Goal: Task Accomplishment & Management: Manage account settings

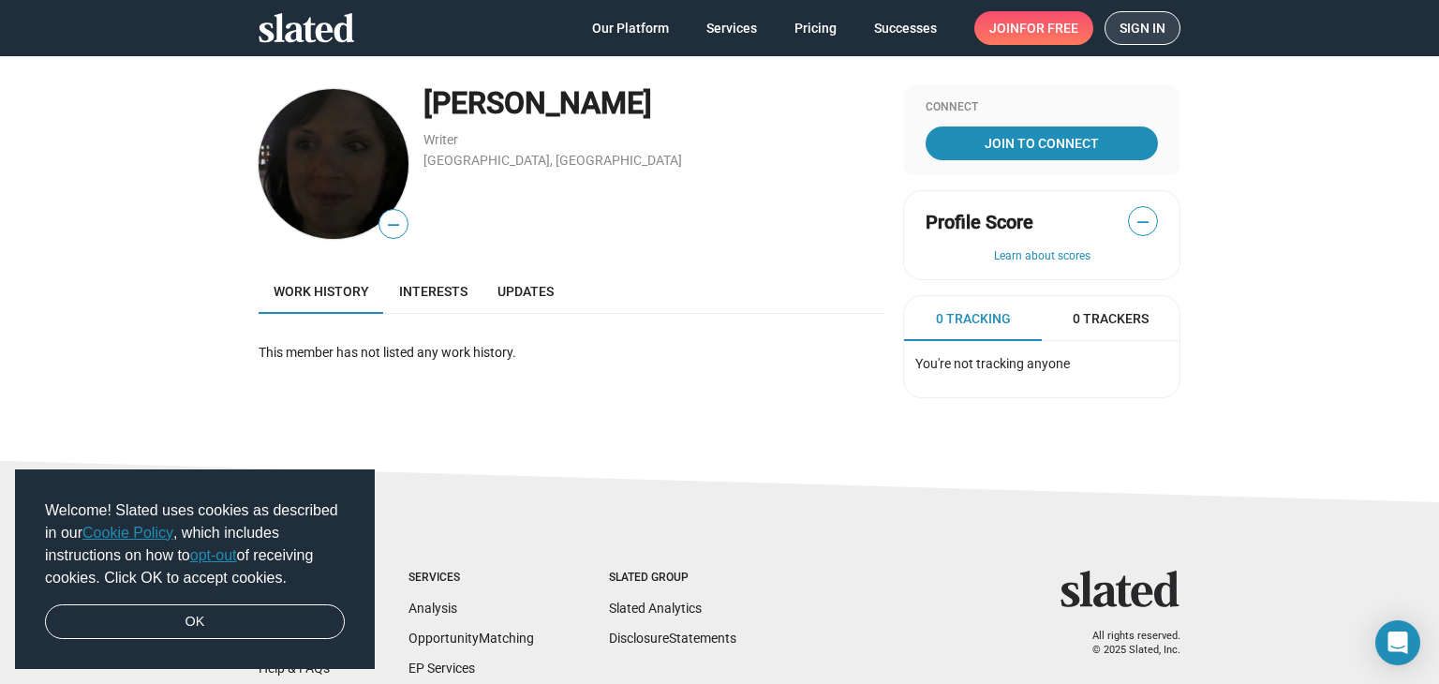
click at [1150, 19] on span "Sign in" at bounding box center [1143, 28] width 46 height 32
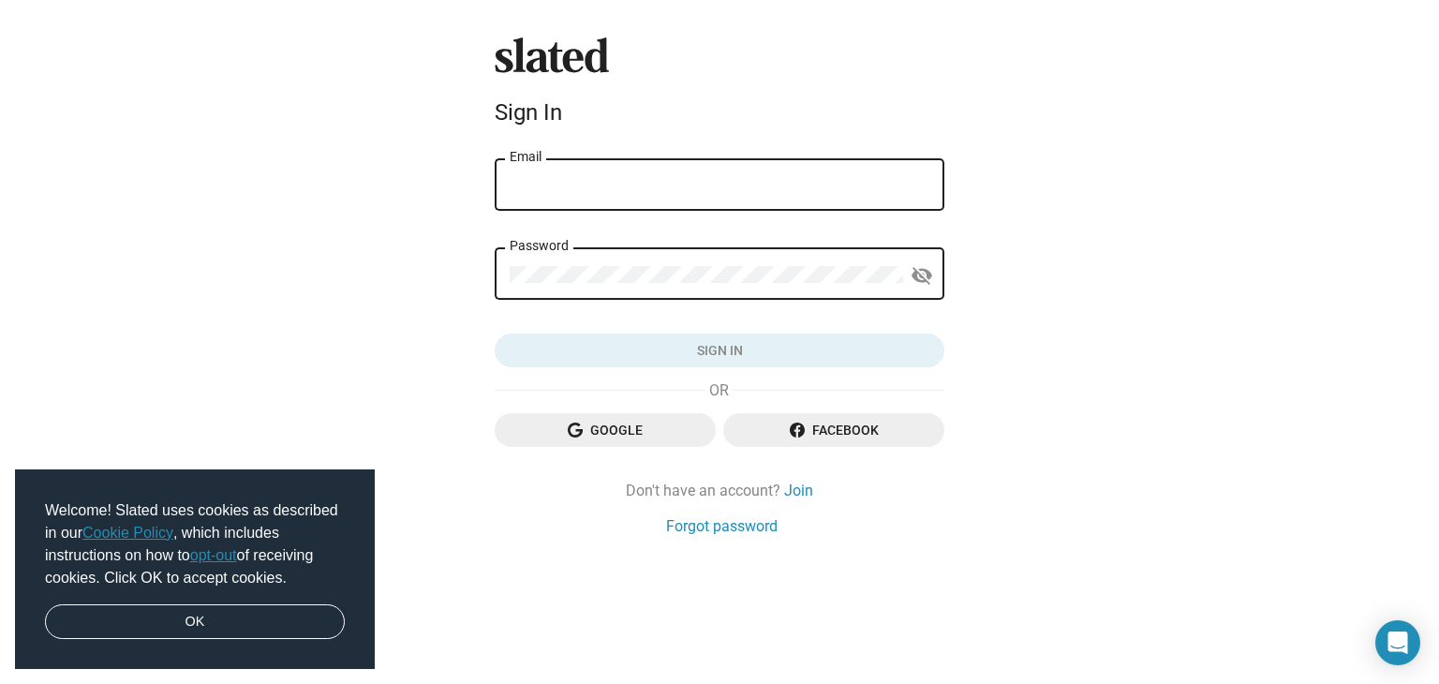
click at [835, 181] on input "Email" at bounding box center [720, 185] width 420 height 17
type input "[EMAIL_ADDRESS][DOMAIN_NAME]"
click at [660, 287] on div "Password" at bounding box center [706, 272] width 393 height 55
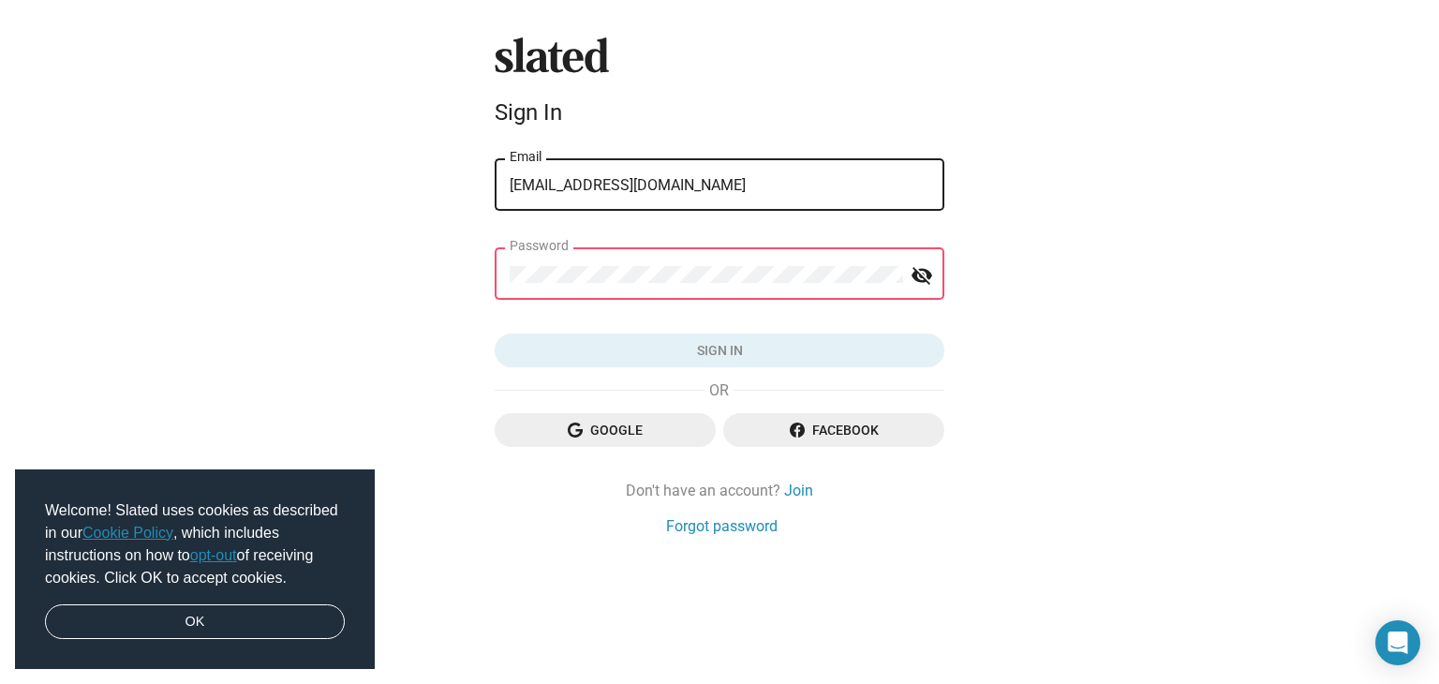
click at [660, 287] on div "Password" at bounding box center [706, 272] width 393 height 55
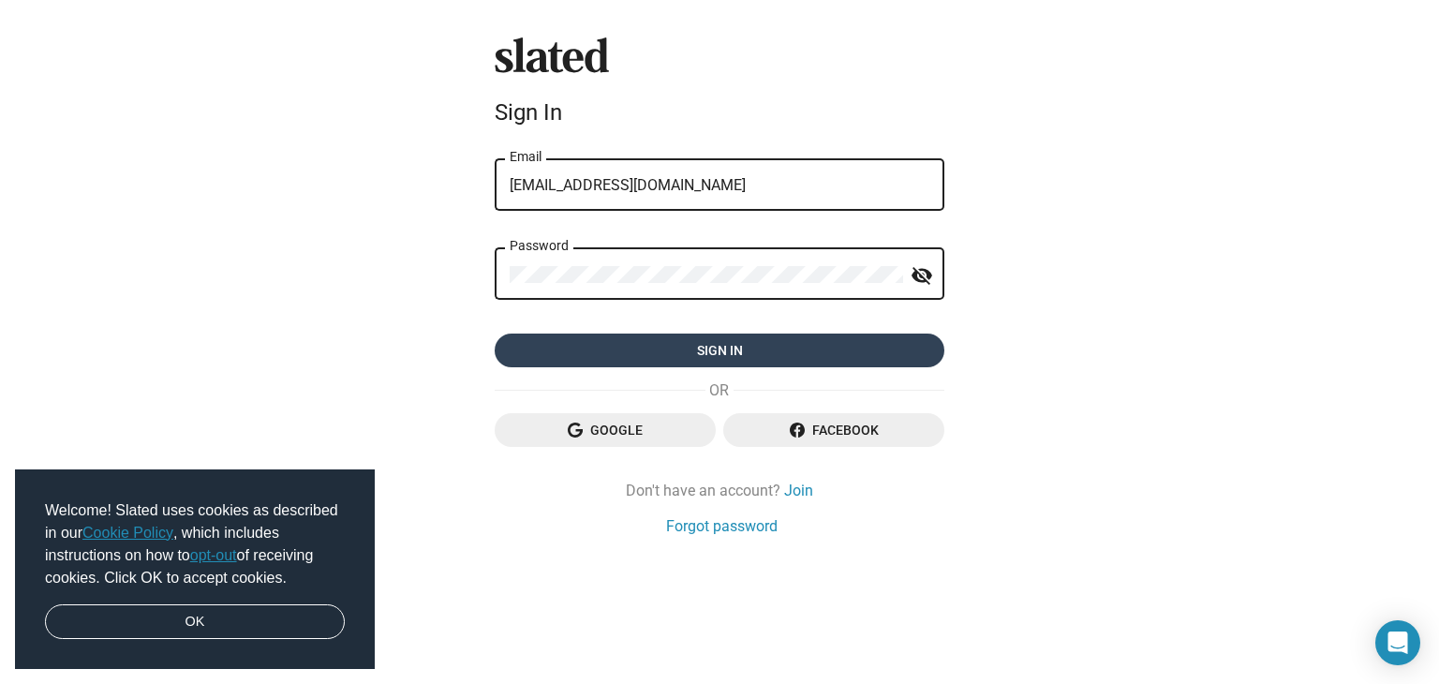
click at [680, 360] on span "Sign in" at bounding box center [720, 351] width 420 height 34
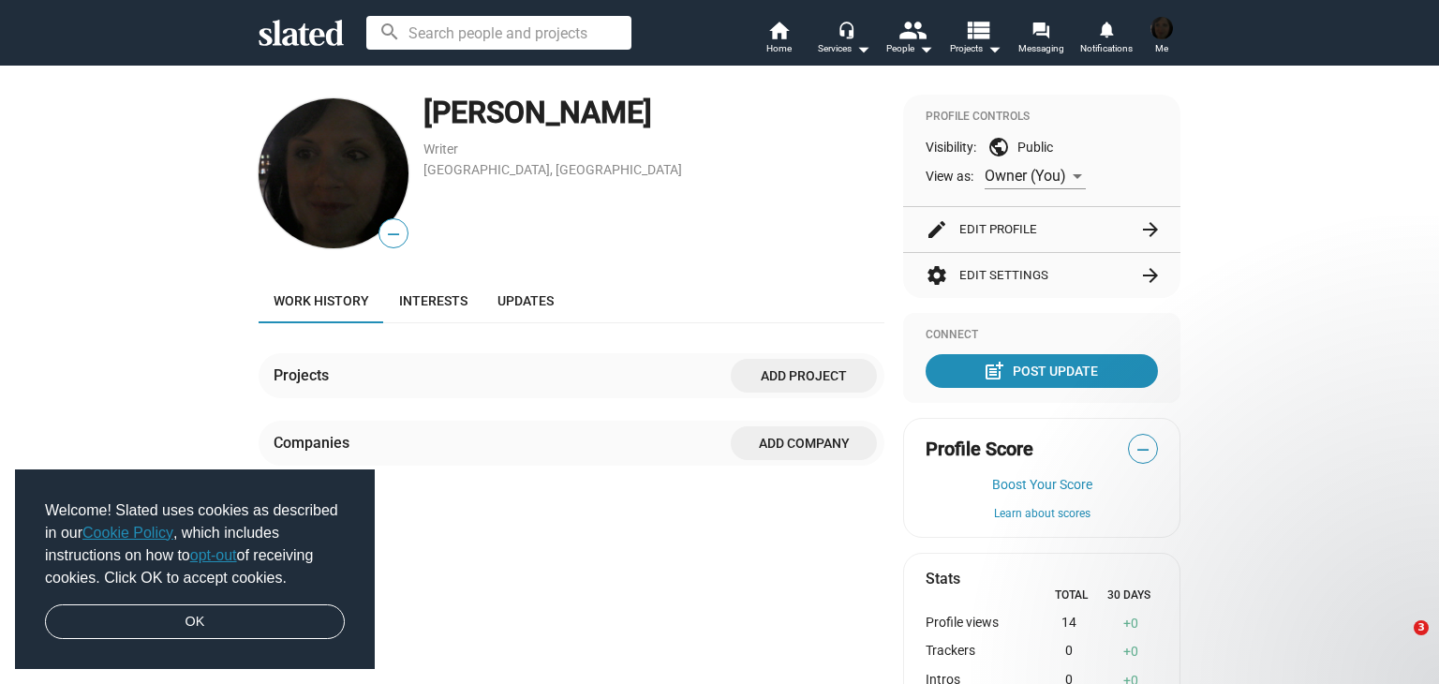
click at [1093, 230] on button "edit Edit Profile arrow_forward" at bounding box center [1042, 229] width 232 height 45
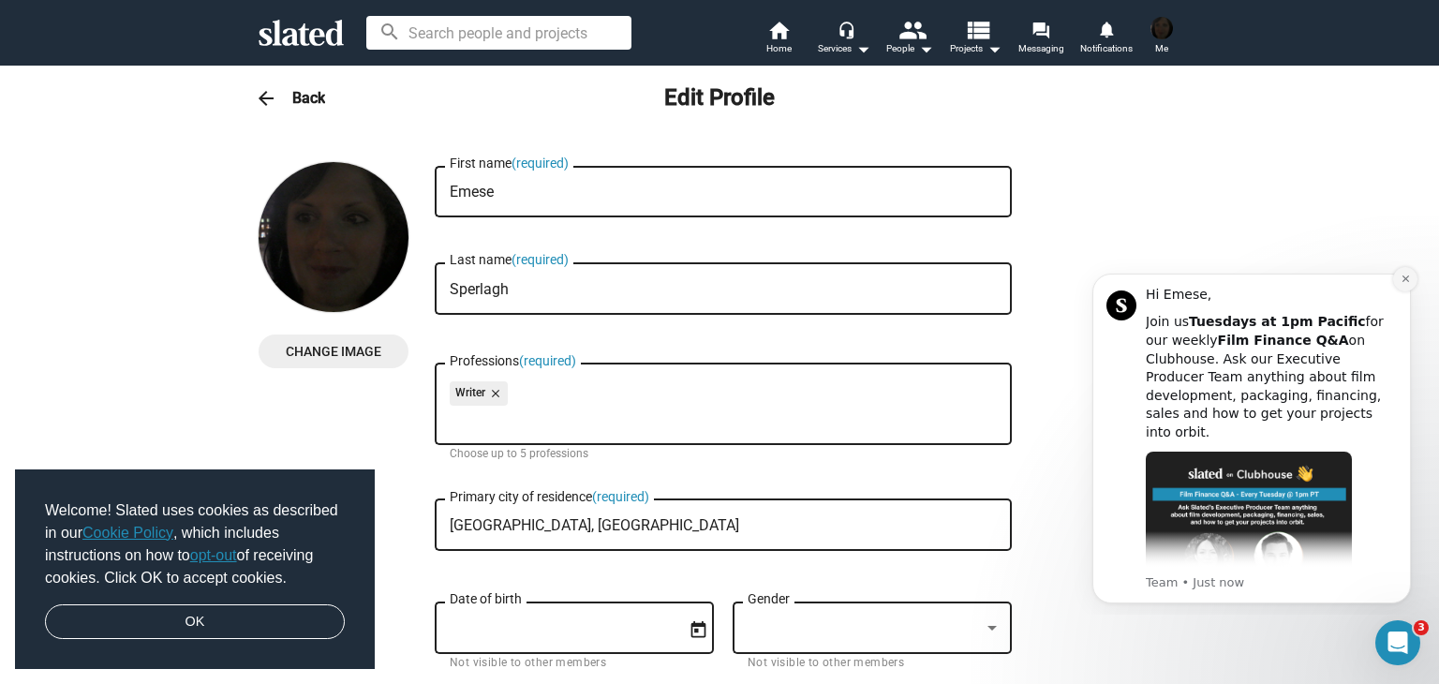
click at [1403, 280] on icon "Dismiss notification" at bounding box center [1405, 278] width 7 height 7
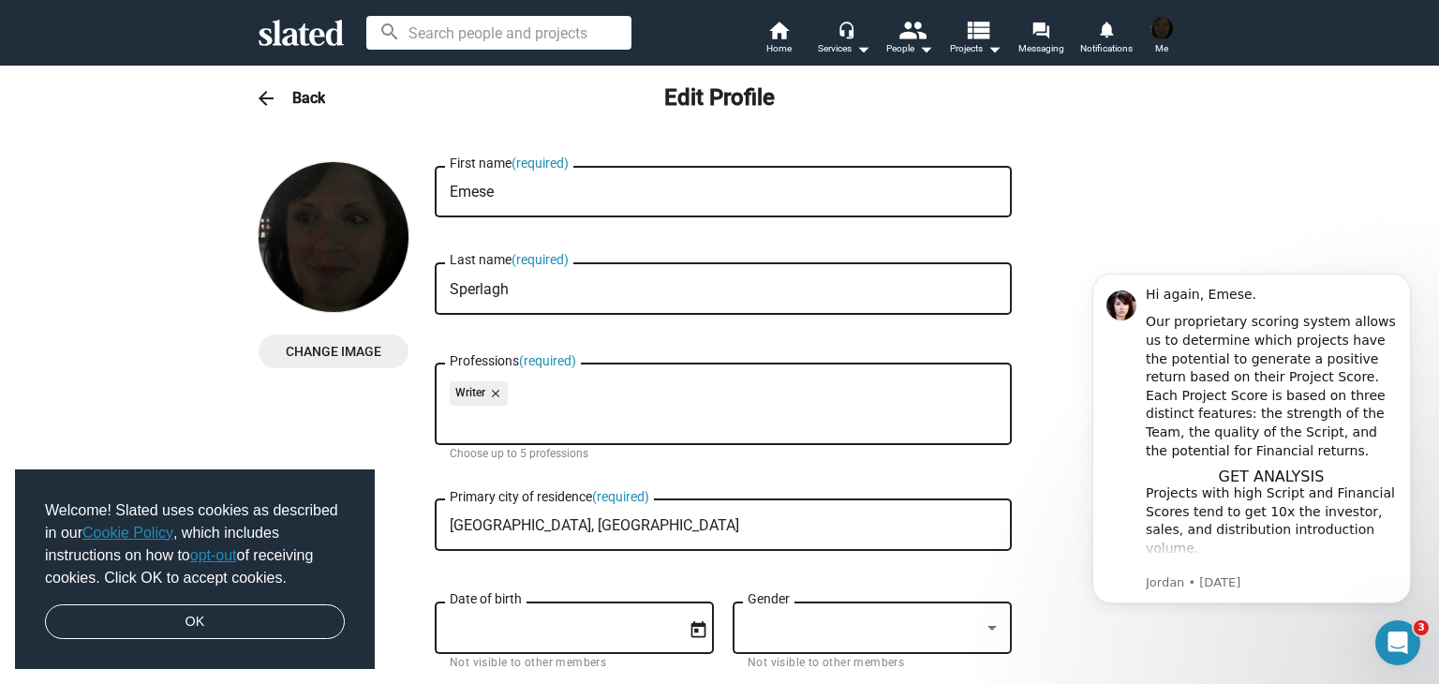
click at [292, 97] on h3 "Back" at bounding box center [308, 98] width 33 height 20
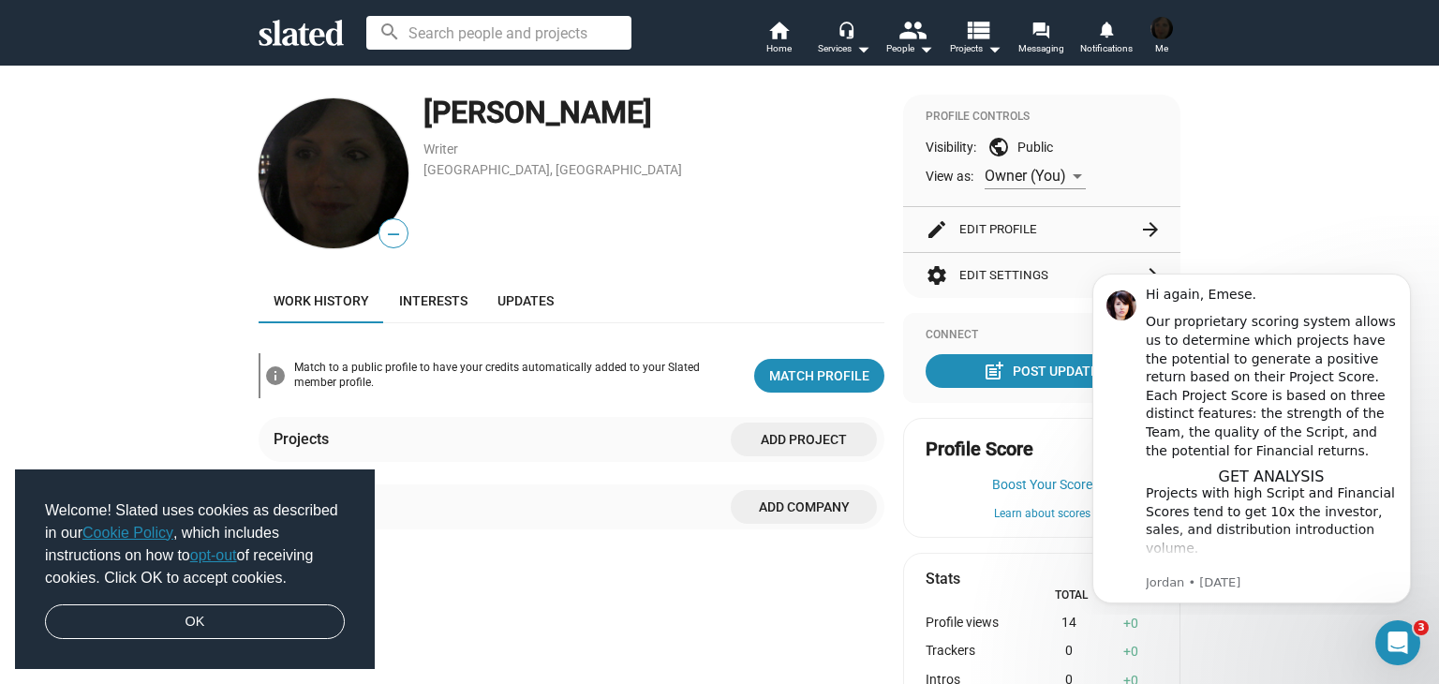
click at [1165, 23] on img at bounding box center [1161, 28] width 22 height 22
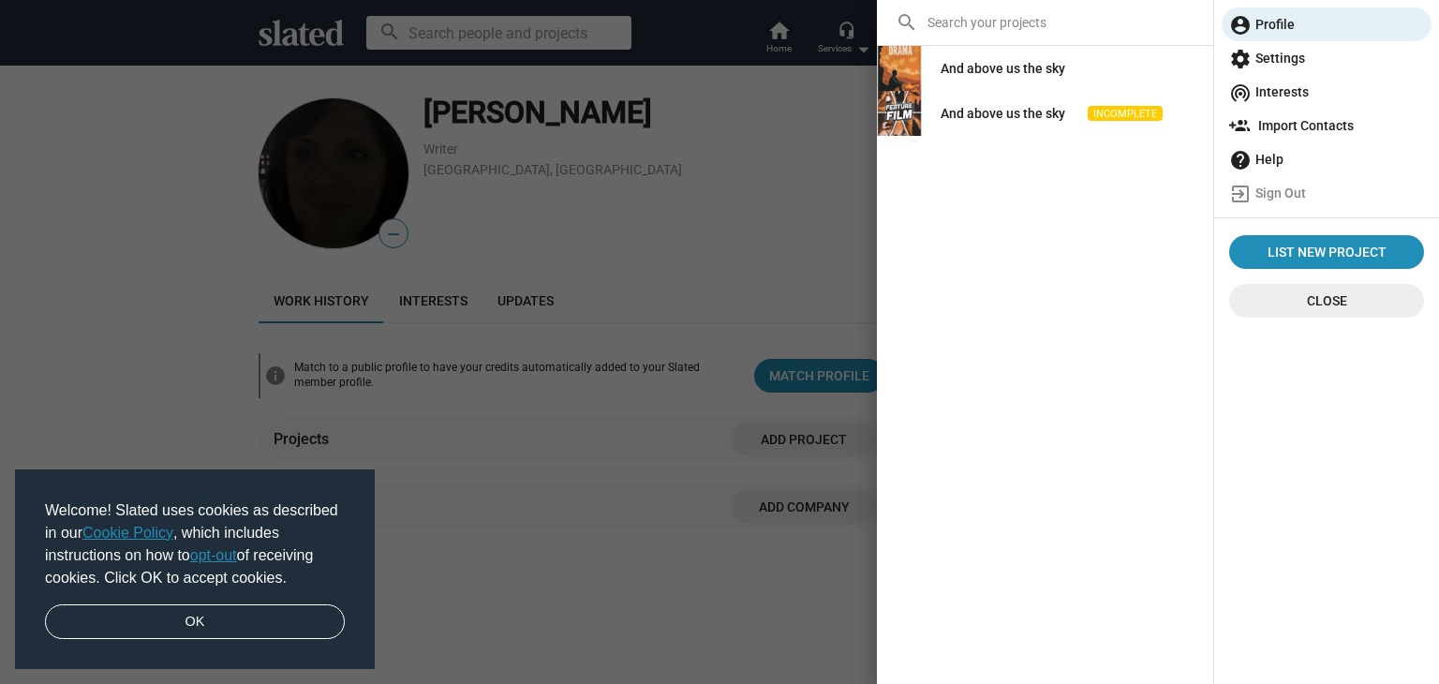
click at [1267, 61] on span "settings Settings" at bounding box center [1326, 58] width 195 height 34
